Goal: Navigation & Orientation: Find specific page/section

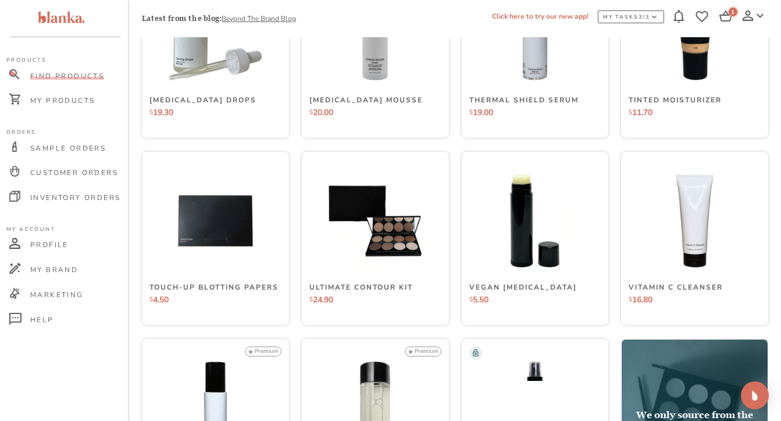
scroll to position [6383, 0]
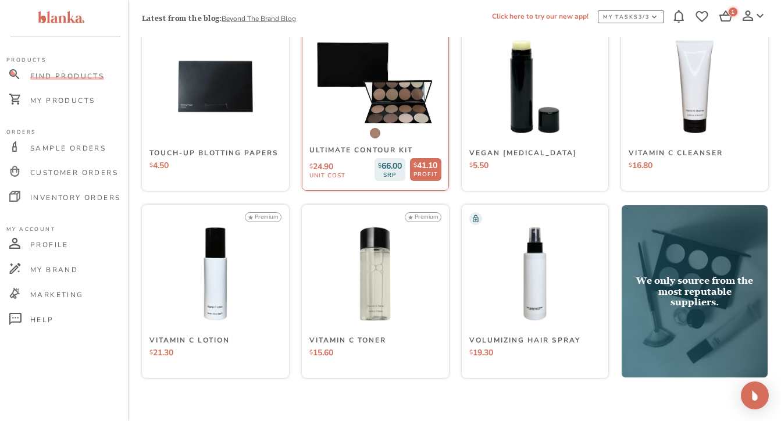
click at [381, 79] on img at bounding box center [375, 86] width 155 height 155
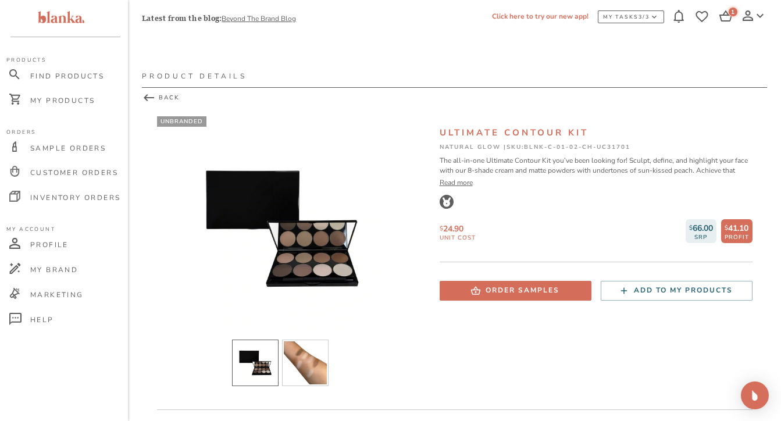
scroll to position [12, 0]
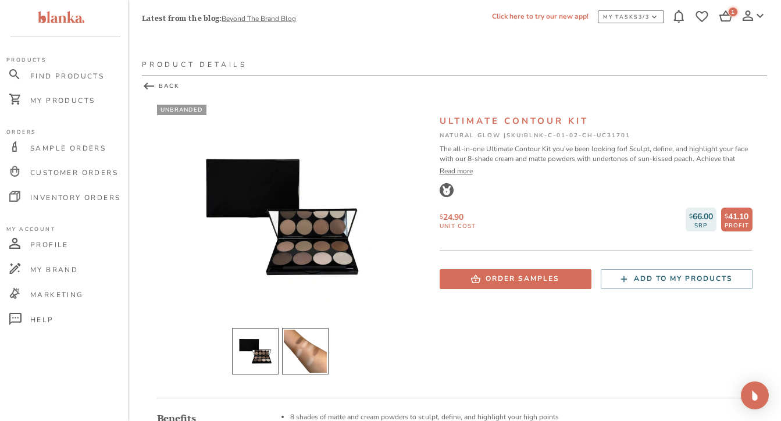
click at [306, 343] on li "slide item 2" at bounding box center [305, 351] width 47 height 47
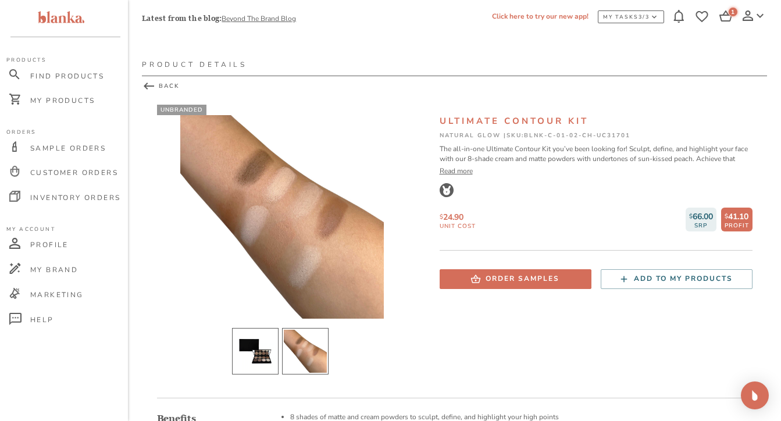
click at [258, 344] on li "slide item 1" at bounding box center [255, 351] width 47 height 47
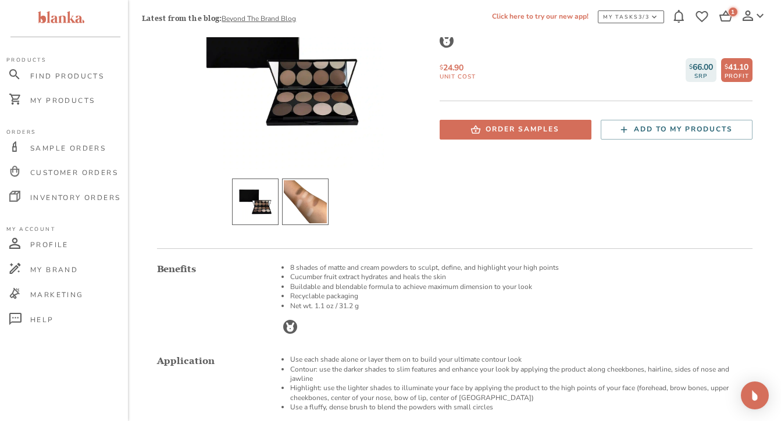
scroll to position [160, 0]
click at [72, 76] on span "Find Products" at bounding box center [67, 76] width 74 height 9
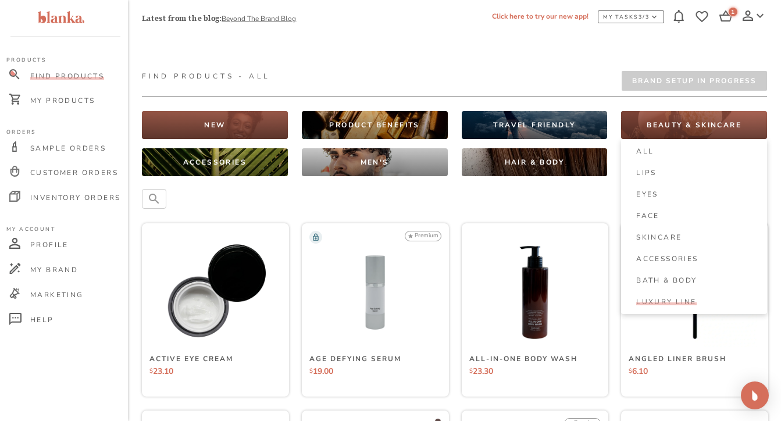
click at [654, 301] on span "Luxury Line" at bounding box center [666, 301] width 60 height 9
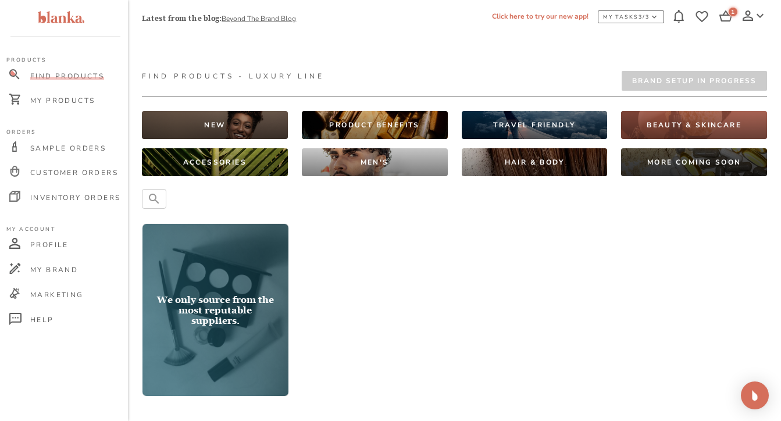
scroll to position [29, 0]
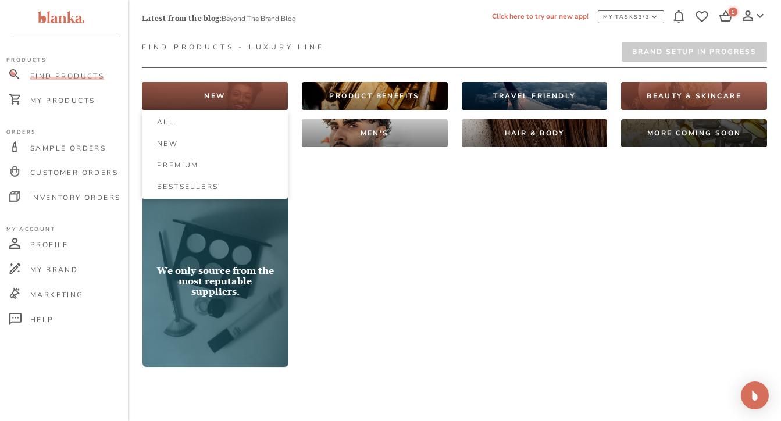
click at [261, 93] on div "NEW" at bounding box center [215, 96] width 146 height 28
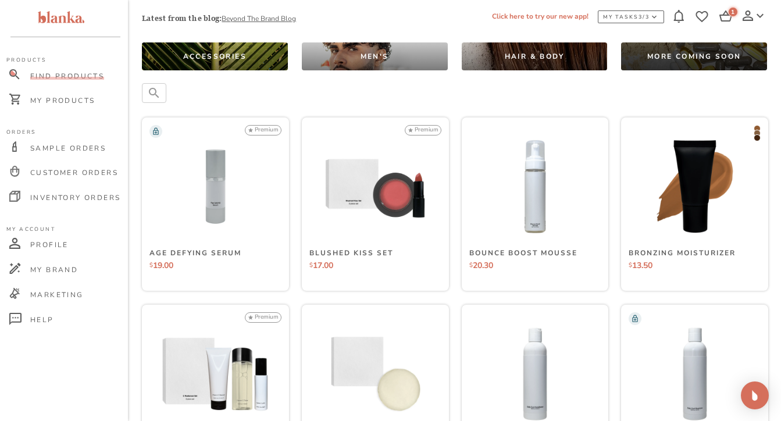
scroll to position [113, 0]
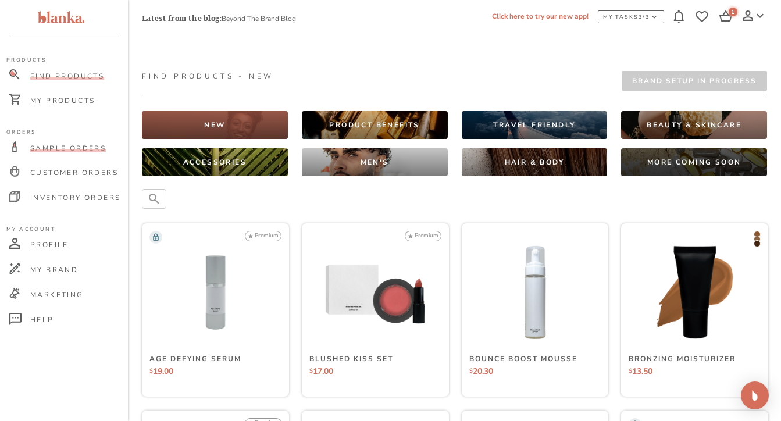
click at [57, 147] on span "Sample Orders" at bounding box center [68, 148] width 76 height 9
